Goal: Transaction & Acquisition: Purchase product/service

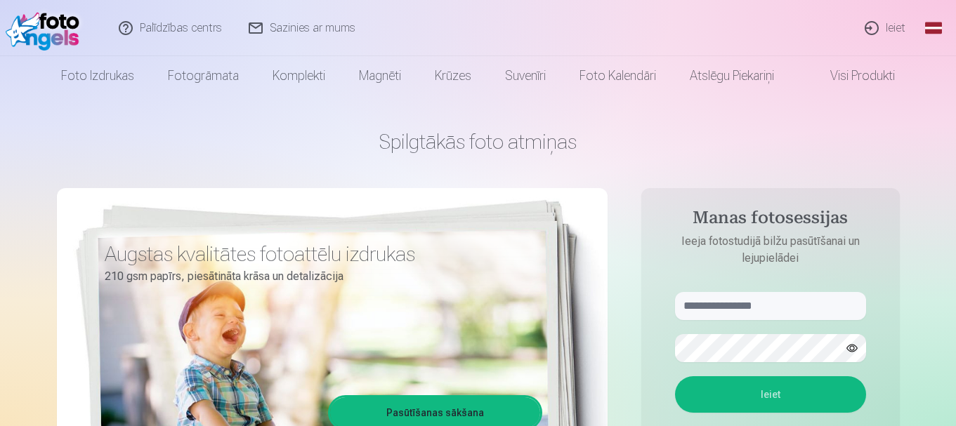
click at [888, 25] on link "Ieiet" at bounding box center [885, 28] width 67 height 56
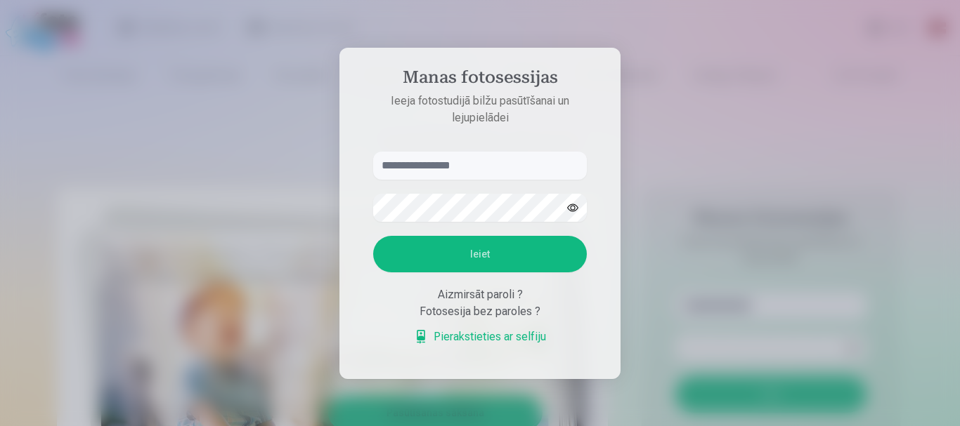
click at [477, 162] on input "text" at bounding box center [480, 166] width 214 height 28
click at [428, 170] on input "*******" at bounding box center [480, 166] width 214 height 28
type input "**********"
click at [503, 254] on button "Ieiet" at bounding box center [480, 254] width 214 height 37
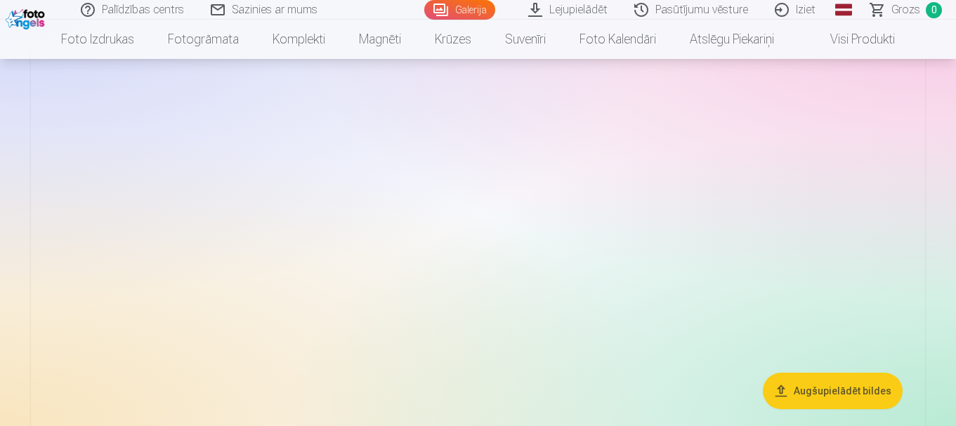
scroll to position [1479, 0]
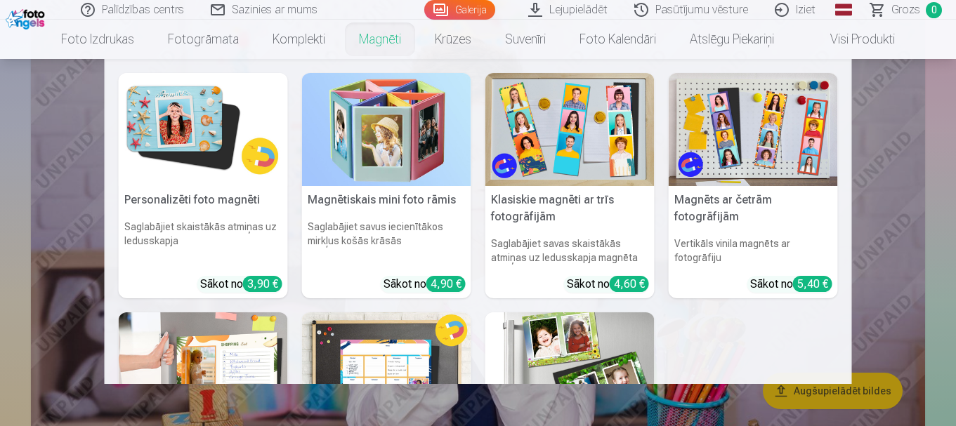
click at [360, 46] on link "Magnēti" at bounding box center [380, 39] width 76 height 39
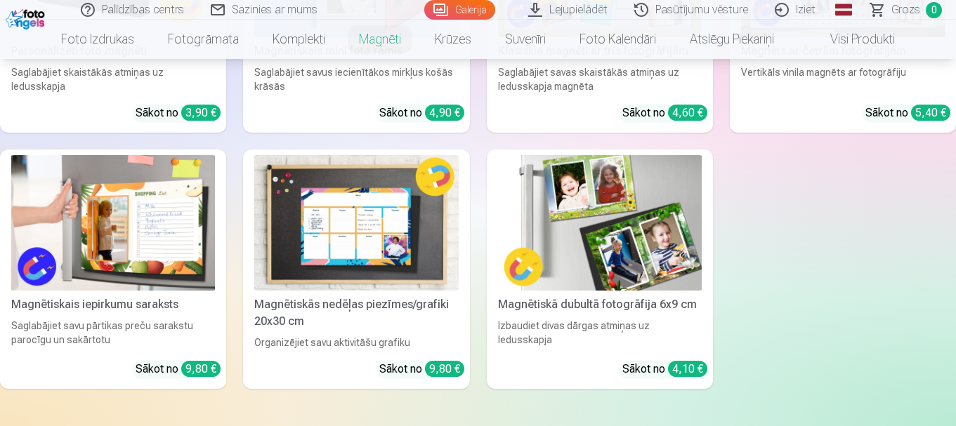
scroll to position [380, 0]
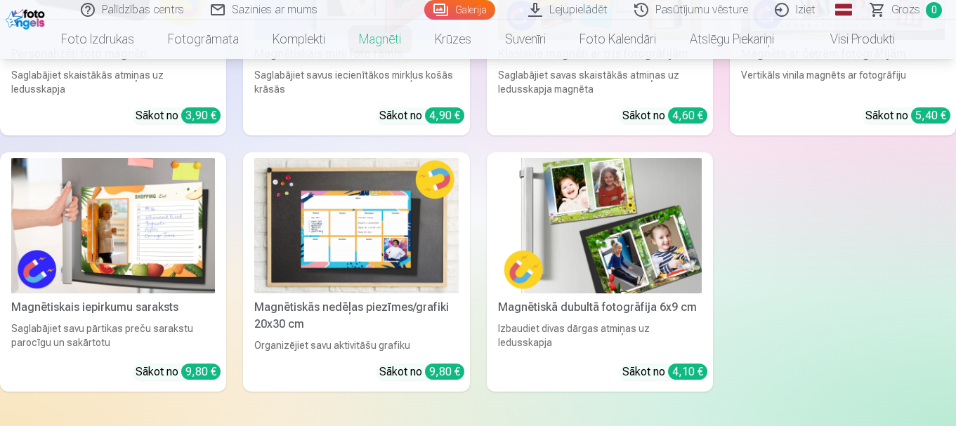
click at [610, 209] on img at bounding box center [600, 226] width 204 height 136
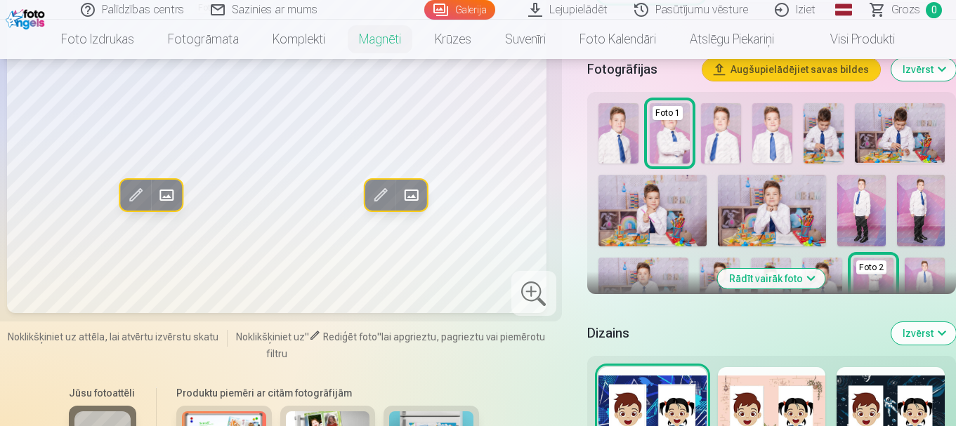
scroll to position [407, 0]
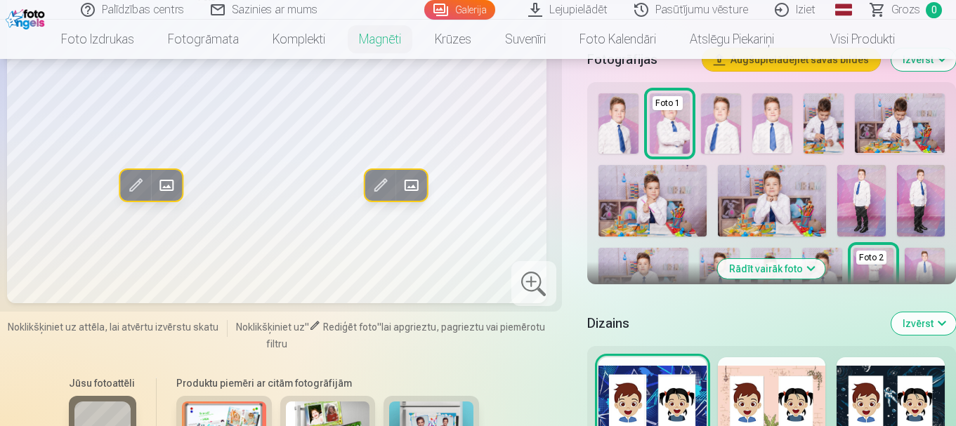
click at [807, 268] on button "Rādīt vairāk foto" at bounding box center [771, 269] width 107 height 20
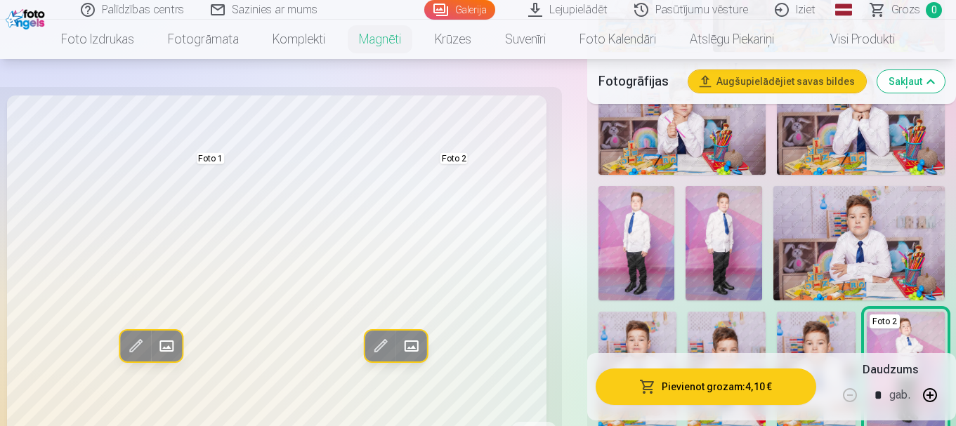
scroll to position [664, 0]
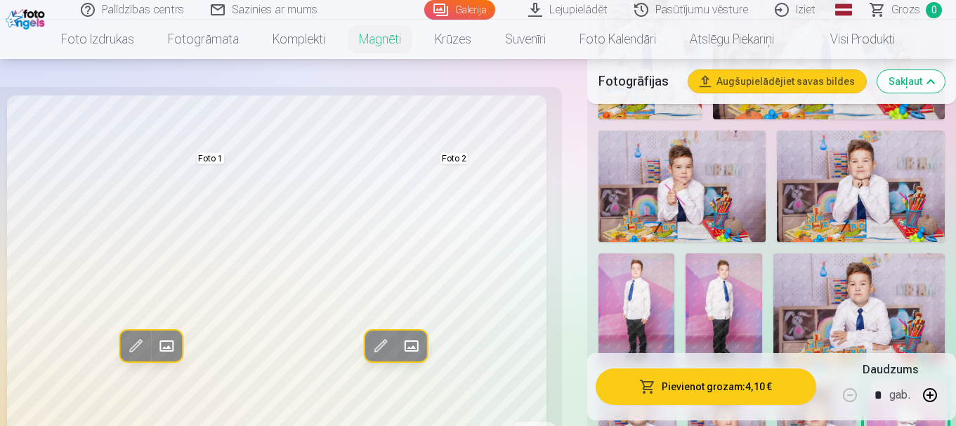
click at [656, 176] on img at bounding box center [682, 187] width 168 height 112
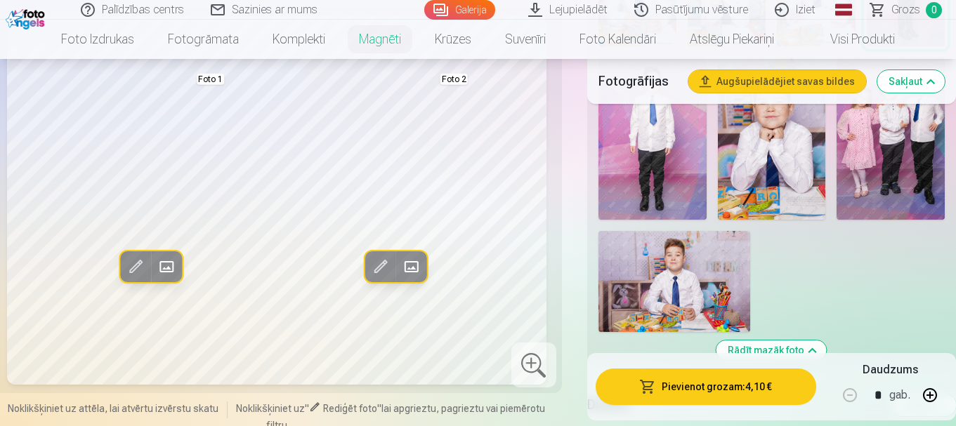
scroll to position [1069, 0]
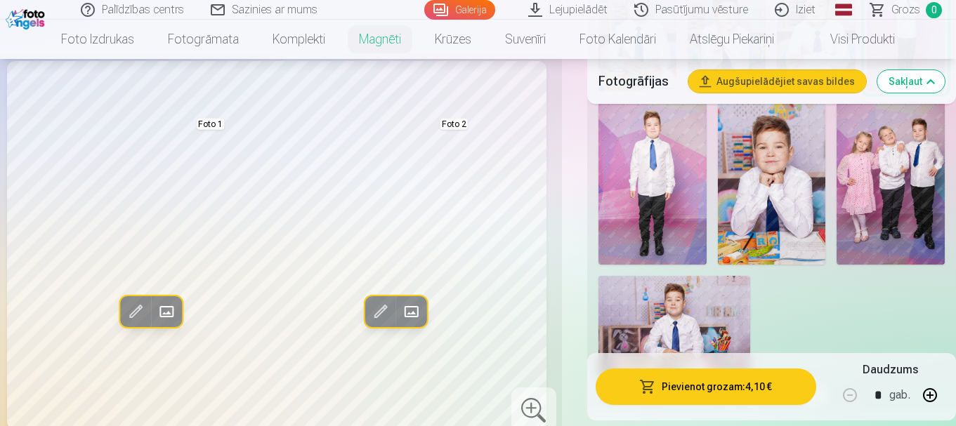
click at [875, 197] on img at bounding box center [891, 184] width 108 height 162
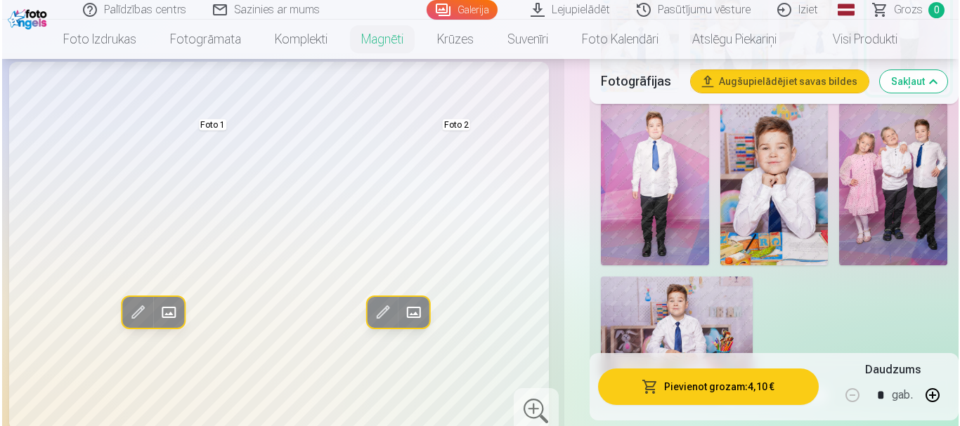
scroll to position [1035, 0]
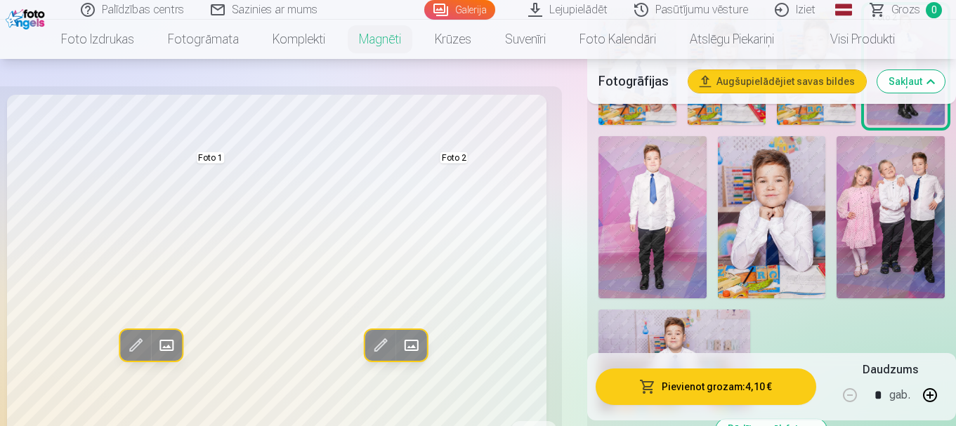
click at [171, 348] on span at bounding box center [167, 345] width 22 height 22
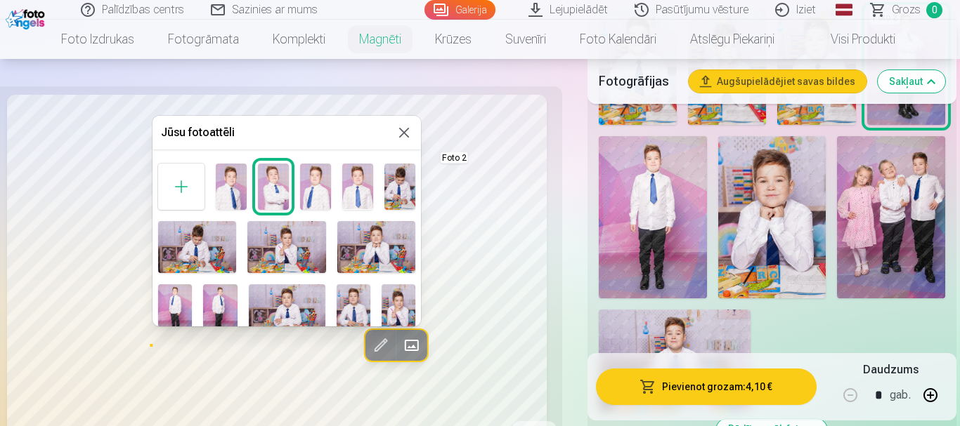
click at [287, 263] on img at bounding box center [286, 247] width 78 height 52
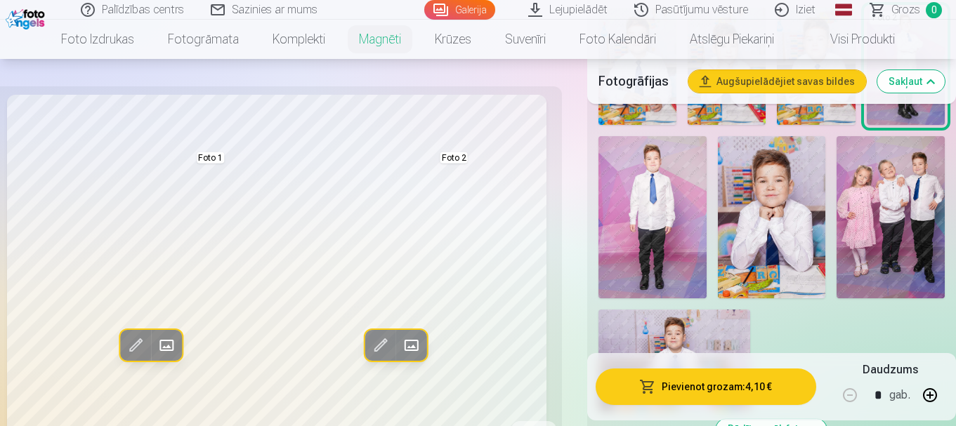
click at [414, 342] on span at bounding box center [411, 345] width 22 height 22
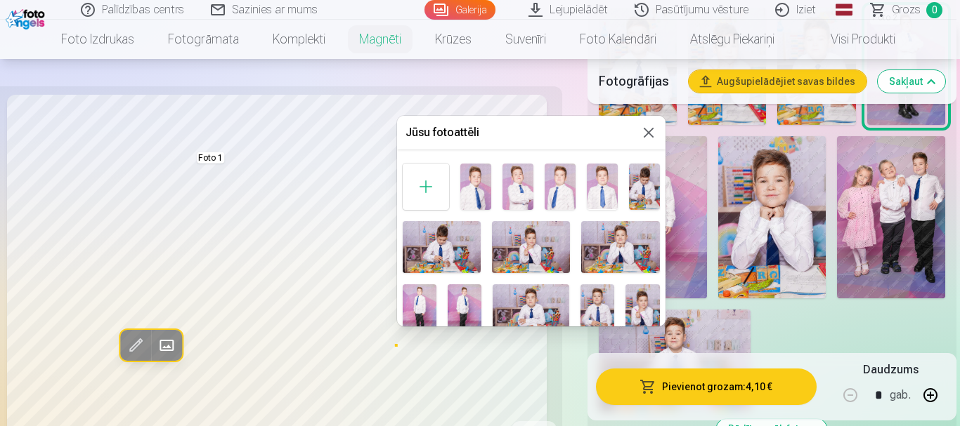
click at [414, 342] on div at bounding box center [480, 213] width 960 height 426
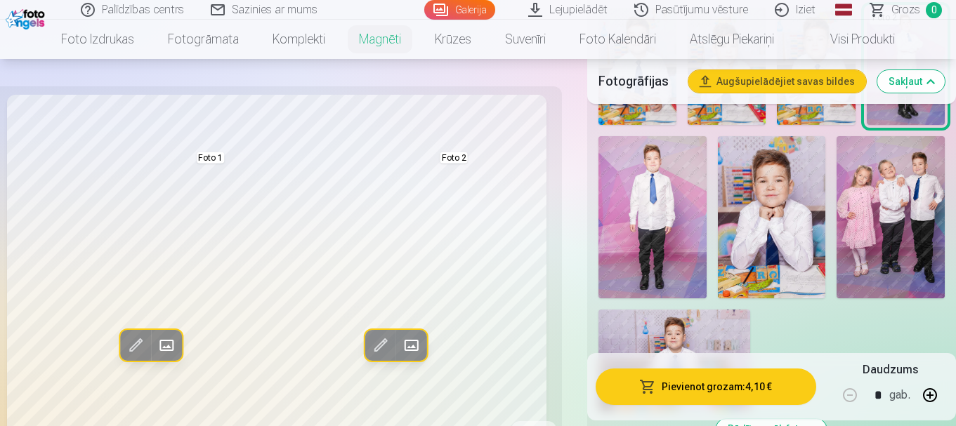
click at [414, 342] on span at bounding box center [411, 345] width 22 height 22
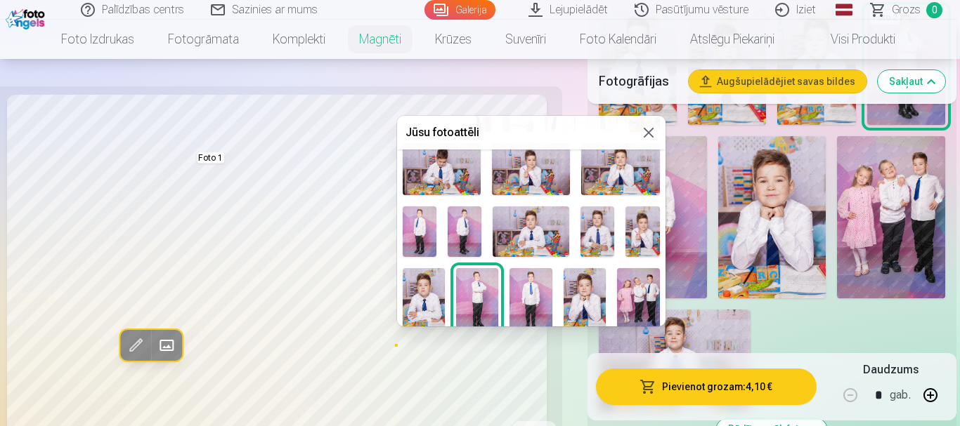
scroll to position [80, 0]
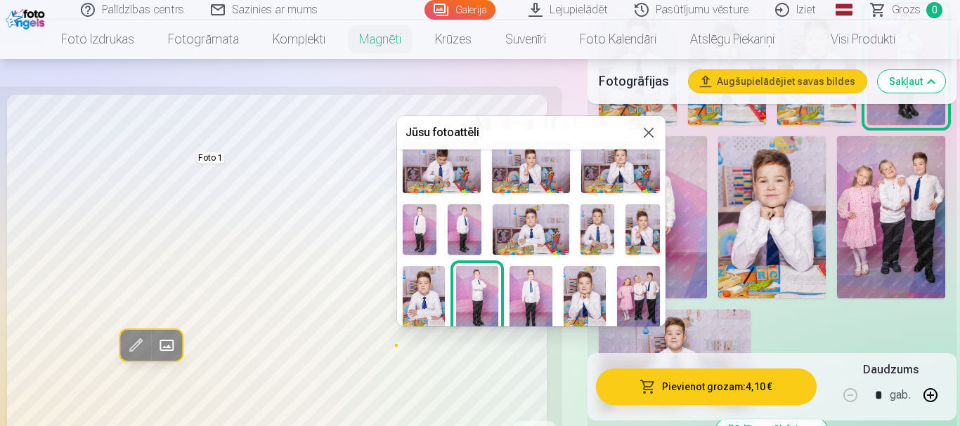
click at [624, 302] on img at bounding box center [638, 298] width 42 height 64
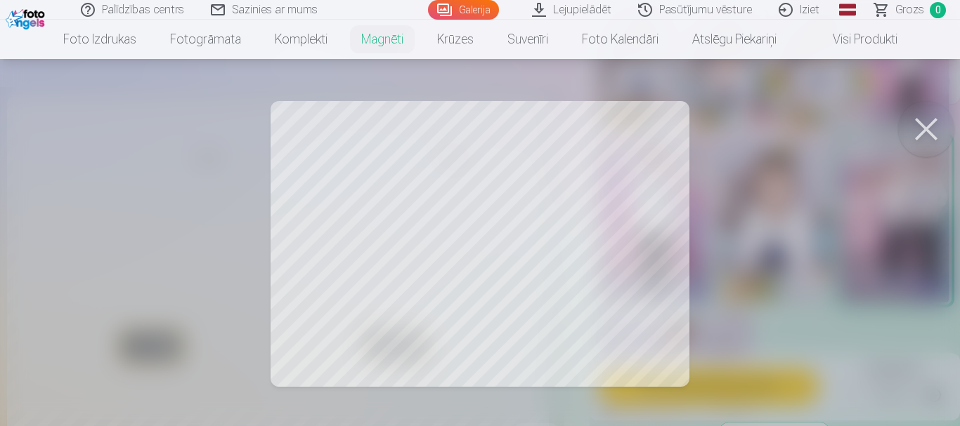
click at [923, 323] on div at bounding box center [480, 213] width 960 height 426
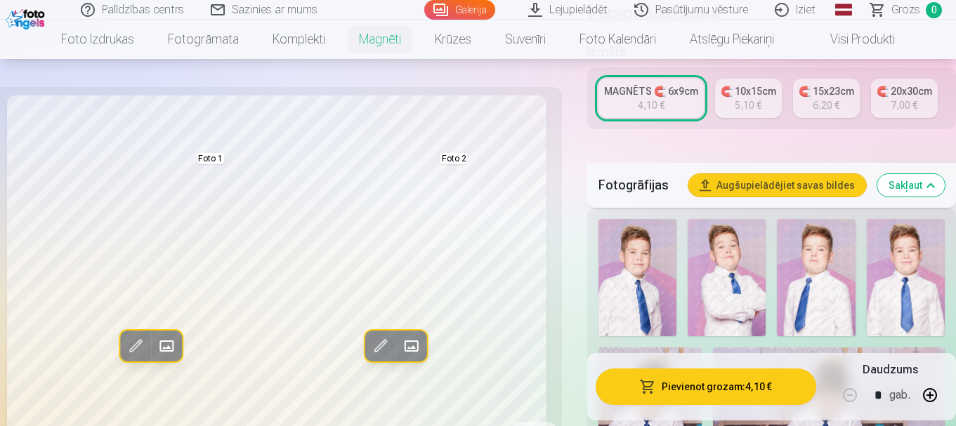
scroll to position [833, 0]
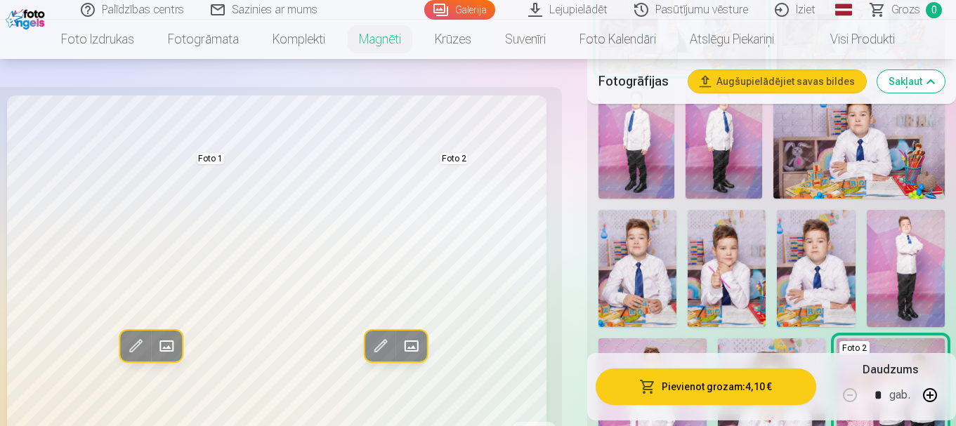
click at [811, 11] on link "Iziet" at bounding box center [795, 10] width 67 height 20
